Goal: Task Accomplishment & Management: Complete application form

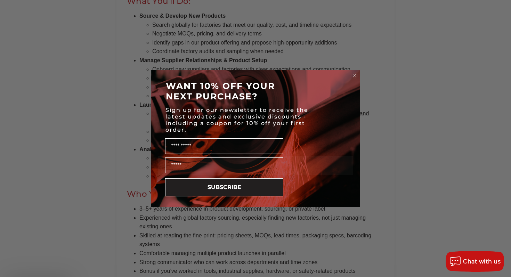
scroll to position [370, 0]
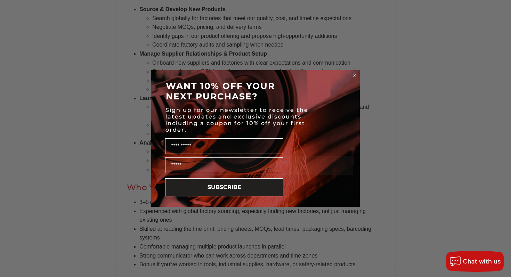
click at [356, 73] on circle "Close dialog" at bounding box center [355, 75] width 7 height 7
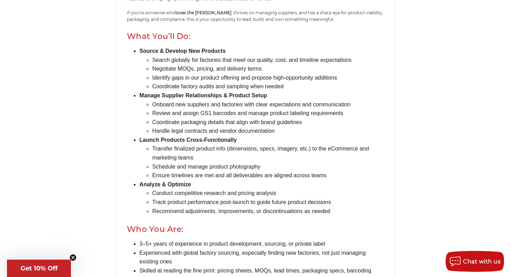
scroll to position [327, 0]
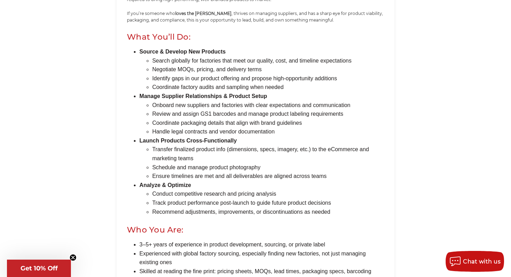
click at [71, 196] on main "Product Development Manager Apply Now Product Development Manager About The Rol…" at bounding box center [255, 136] width 441 height 754
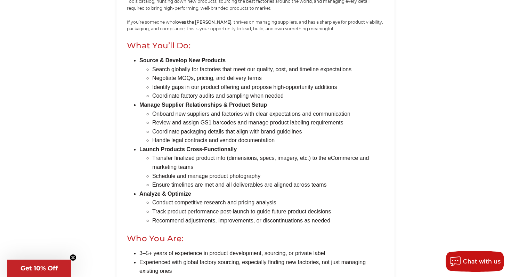
scroll to position [317, 0]
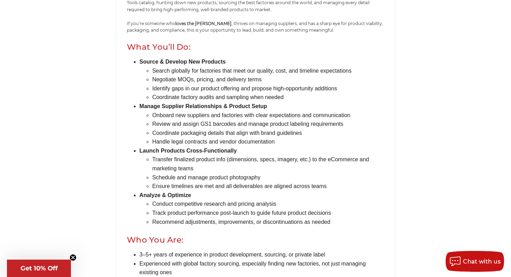
click at [430, 225] on main "Product Development Manager Apply Now Product Development Manager About The Rol…" at bounding box center [255, 146] width 441 height 754
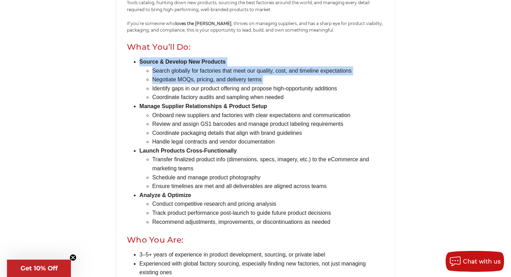
drag, startPoint x: 134, startPoint y: 61, endPoint x: 135, endPoint y: 91, distance: 29.6
click at [135, 91] on ul "Source & Develop New Products Search globally for factories that meet our quali…" at bounding box center [258, 141] width 252 height 169
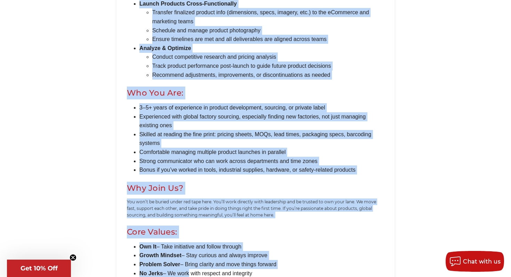
scroll to position [471, 0]
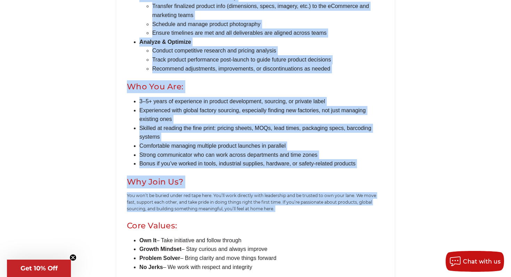
drag, startPoint x: 129, startPoint y: 28, endPoint x: 188, endPoint y: 215, distance: 195.9
click at [188, 215] on div "Apply Now Product Development Manager About The Role: JK Tools is a fast-growin…" at bounding box center [255, 8] width 278 height 707
copy div "Lor Ipsumd: Si ame cons 49 adipi, EL Seddo eius temp Incidid’u laboree dolorem …"
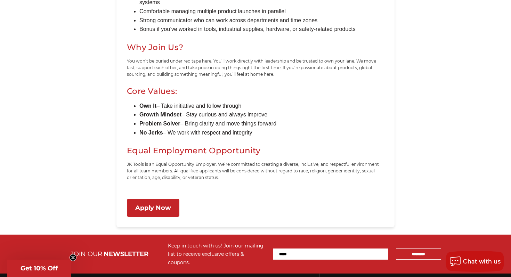
scroll to position [719, 0]
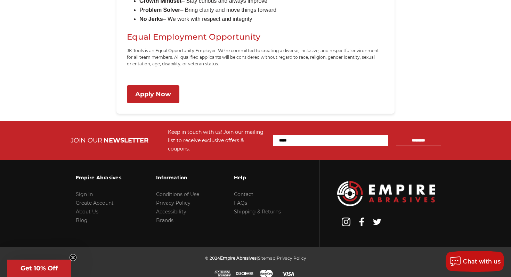
click at [159, 95] on link "Apply Now" at bounding box center [153, 94] width 53 height 18
